Goal: Task Accomplishment & Management: Use online tool/utility

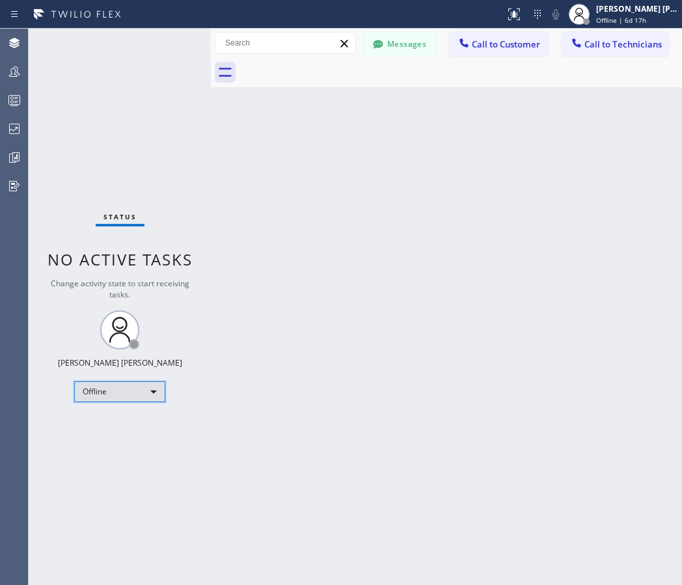
click at [115, 390] on div "Offline" at bounding box center [119, 391] width 91 height 21
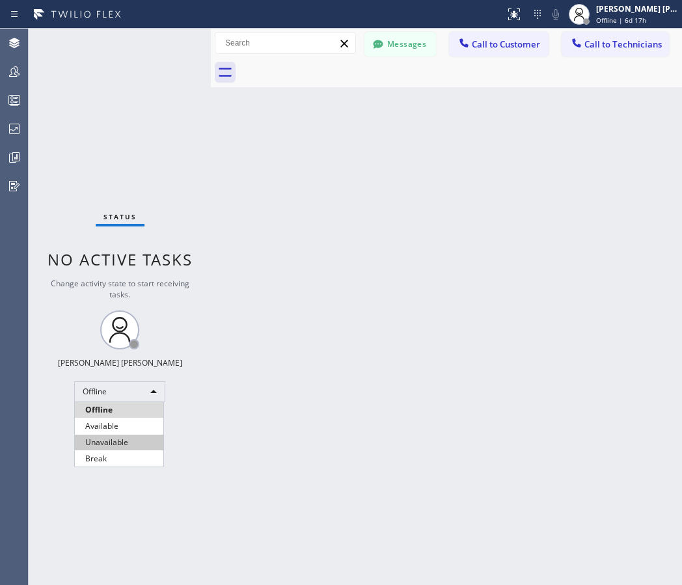
click at [110, 439] on li "Unavailable" at bounding box center [119, 443] width 88 height 16
click at [363, 312] on div "Back to Dashboard Change Sender ID Customers Technicians Select a contact Outbo…" at bounding box center [446, 307] width 471 height 556
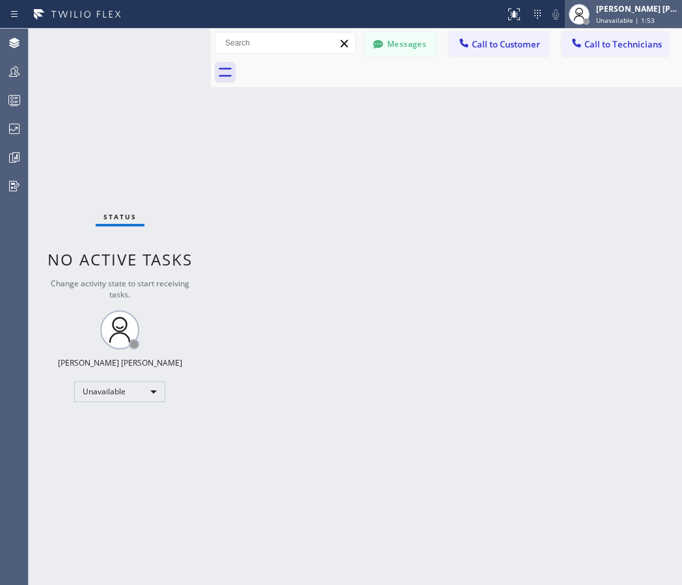
click at [587, 8] on icon at bounding box center [579, 15] width 16 height 16
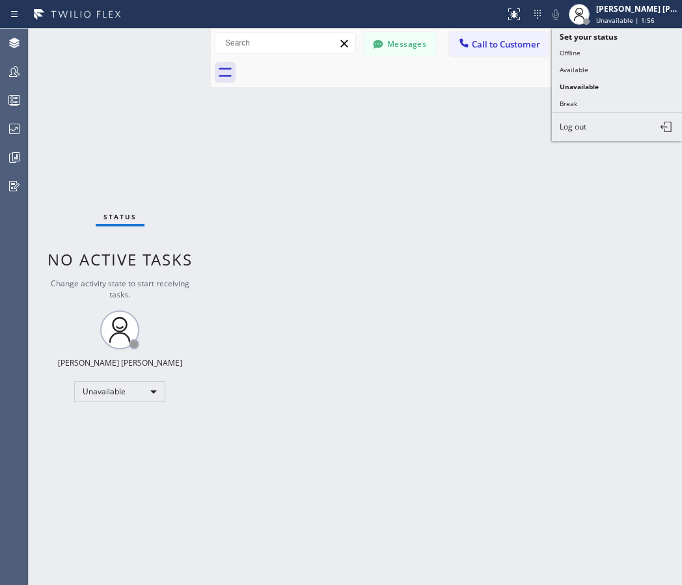
click at [146, 85] on div "Status No active tasks Change activity state to start receiving tasks. [PERSON_…" at bounding box center [120, 307] width 182 height 556
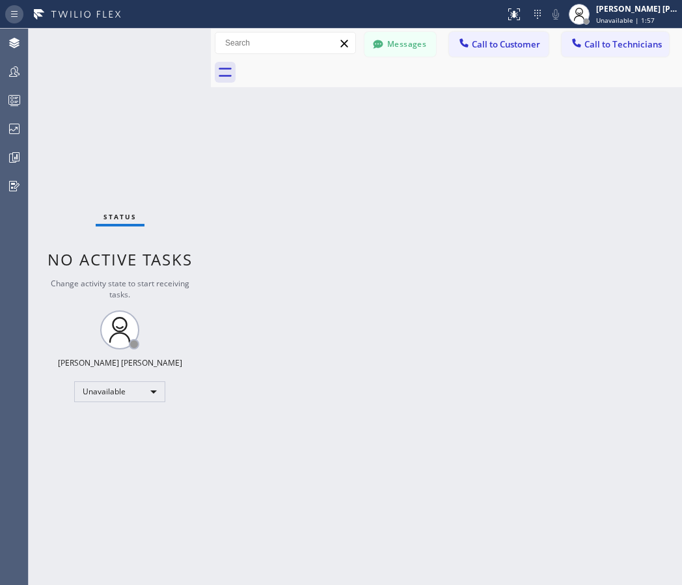
click at [17, 13] on icon at bounding box center [14, 13] width 7 height 6
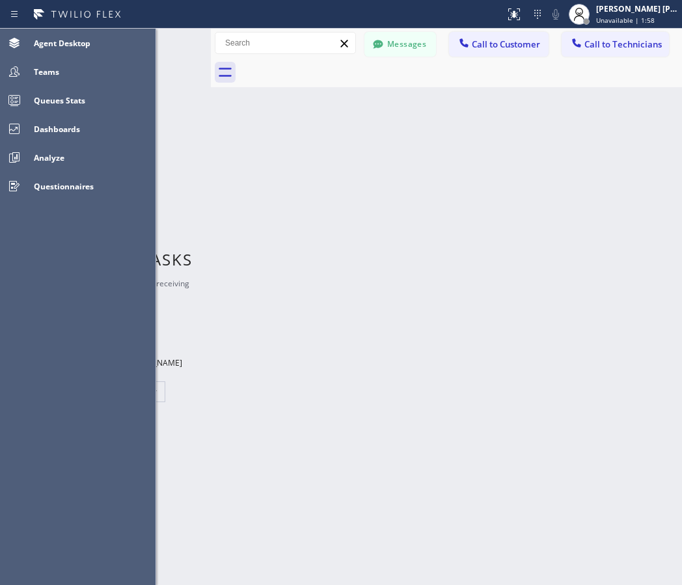
click at [318, 114] on div "Back to Dashboard Change Sender ID Customers Technicians Select a contact Outbo…" at bounding box center [446, 307] width 471 height 556
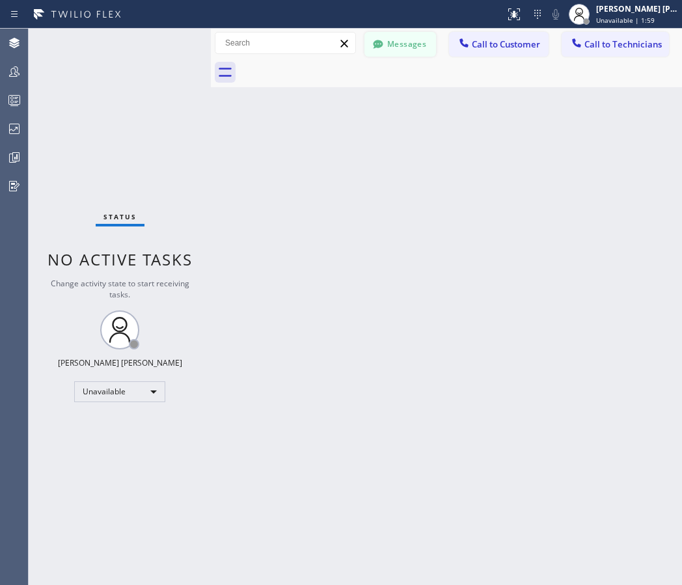
click at [401, 48] on button "Messages" at bounding box center [400, 44] width 72 height 25
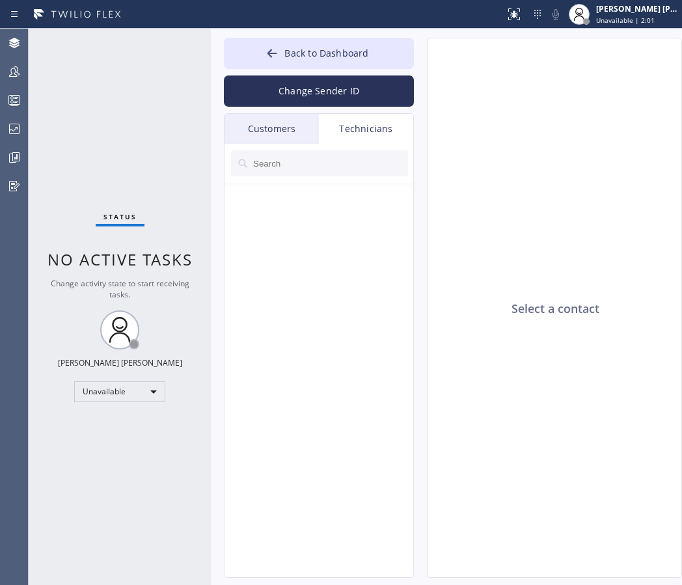
click at [282, 122] on div "Customers" at bounding box center [271, 129] width 94 height 30
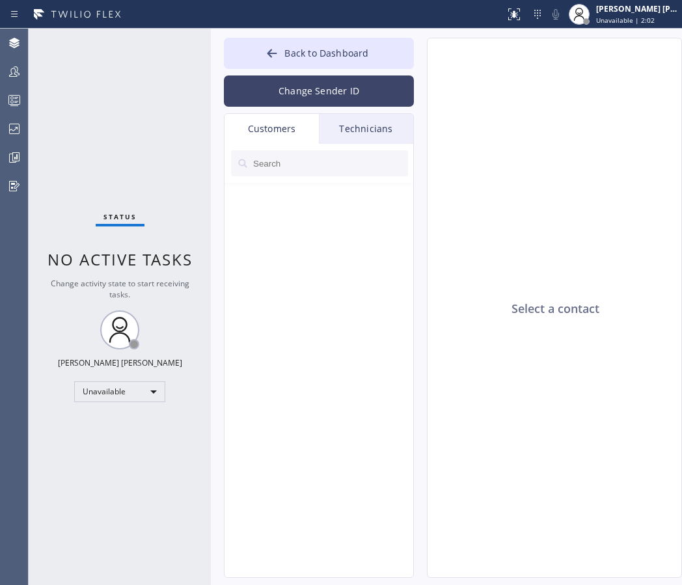
click at [323, 92] on button "Change Sender ID" at bounding box center [319, 90] width 190 height 31
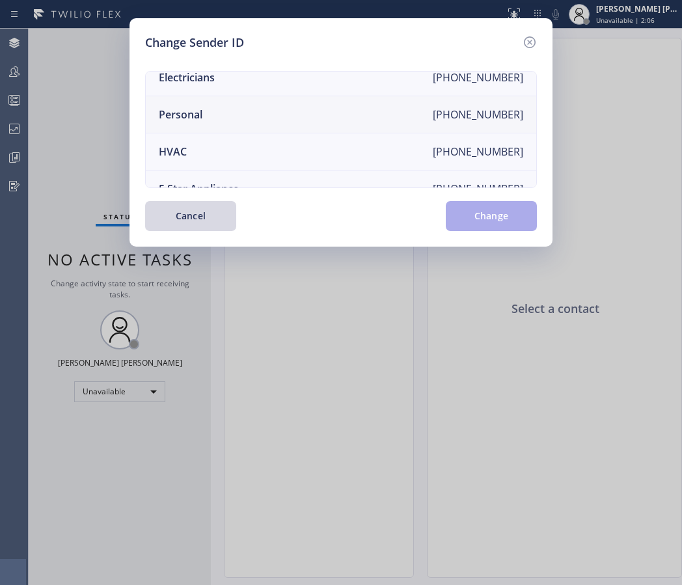
scroll to position [11, 0]
click at [345, 118] on li "Personal [PHONE_NUMBER]" at bounding box center [341, 116] width 390 height 37
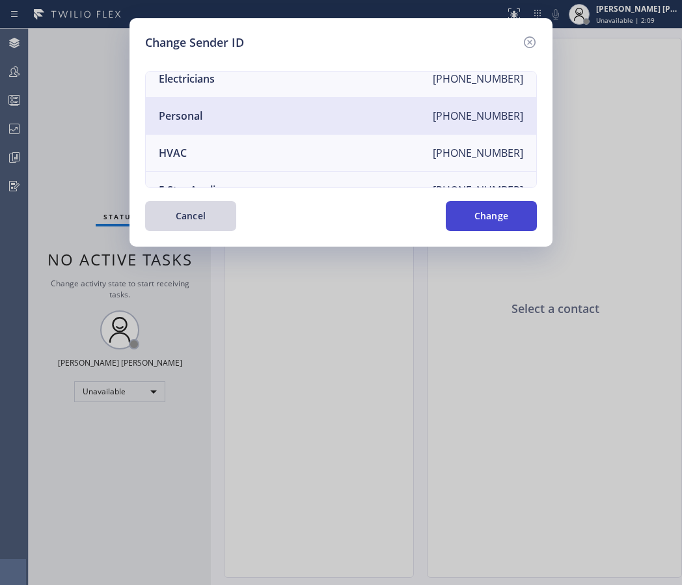
click at [480, 220] on button "Change" at bounding box center [491, 216] width 91 height 30
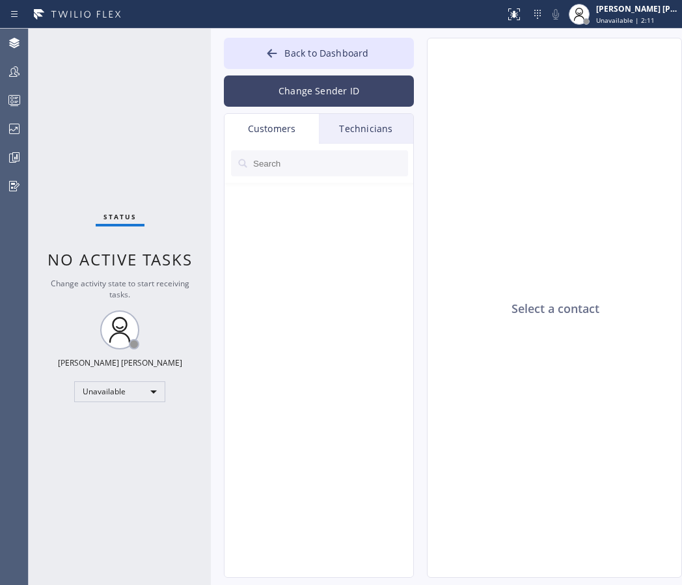
click at [298, 88] on button "Change Sender ID" at bounding box center [319, 90] width 190 height 31
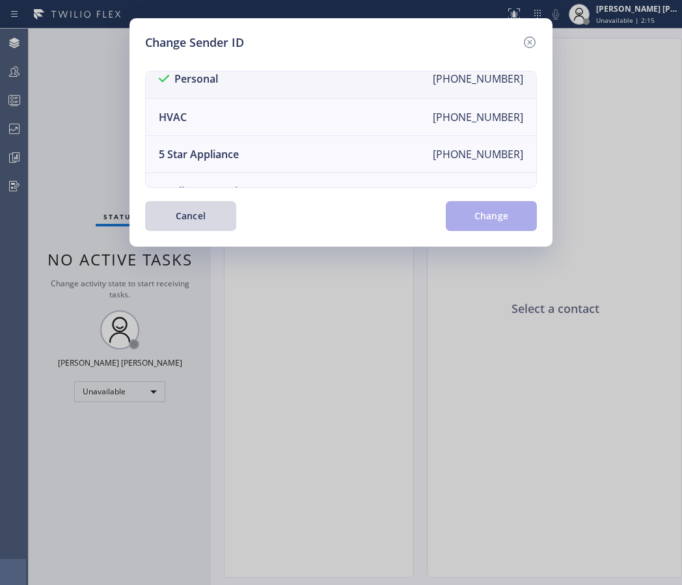
scroll to position [0, 0]
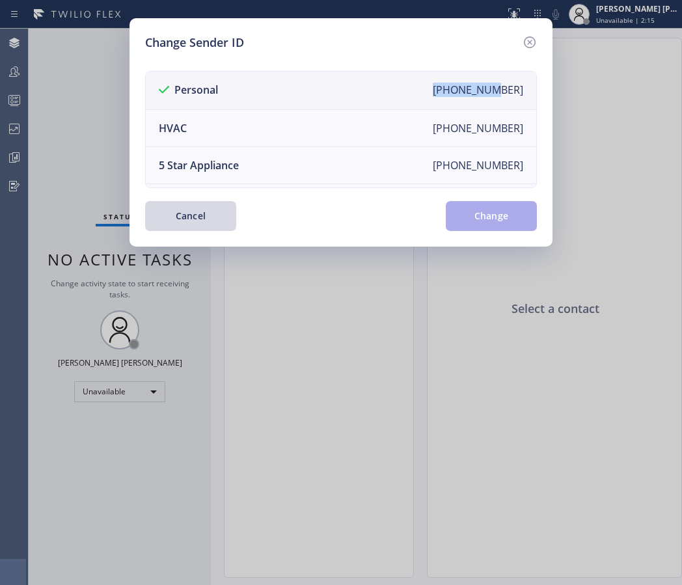
drag, startPoint x: 441, startPoint y: 77, endPoint x: 502, endPoint y: 83, distance: 61.5
click at [502, 83] on div "[PHONE_NUMBER]" at bounding box center [478, 91] width 90 height 16
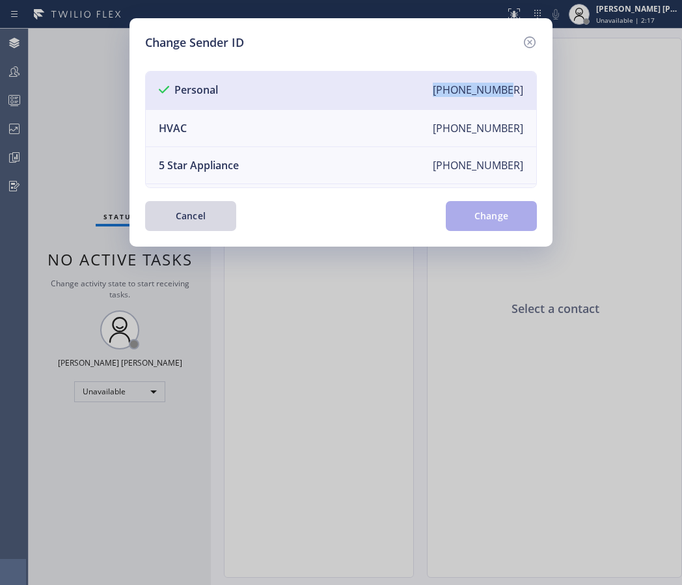
click at [515, 88] on li "Personal [PHONE_NUMBER]" at bounding box center [341, 91] width 390 height 38
copy div "[PHONE_NUMBER]"
click at [530, 41] on icon at bounding box center [530, 42] width 12 height 12
